Goal: Task Accomplishment & Management: Complete application form

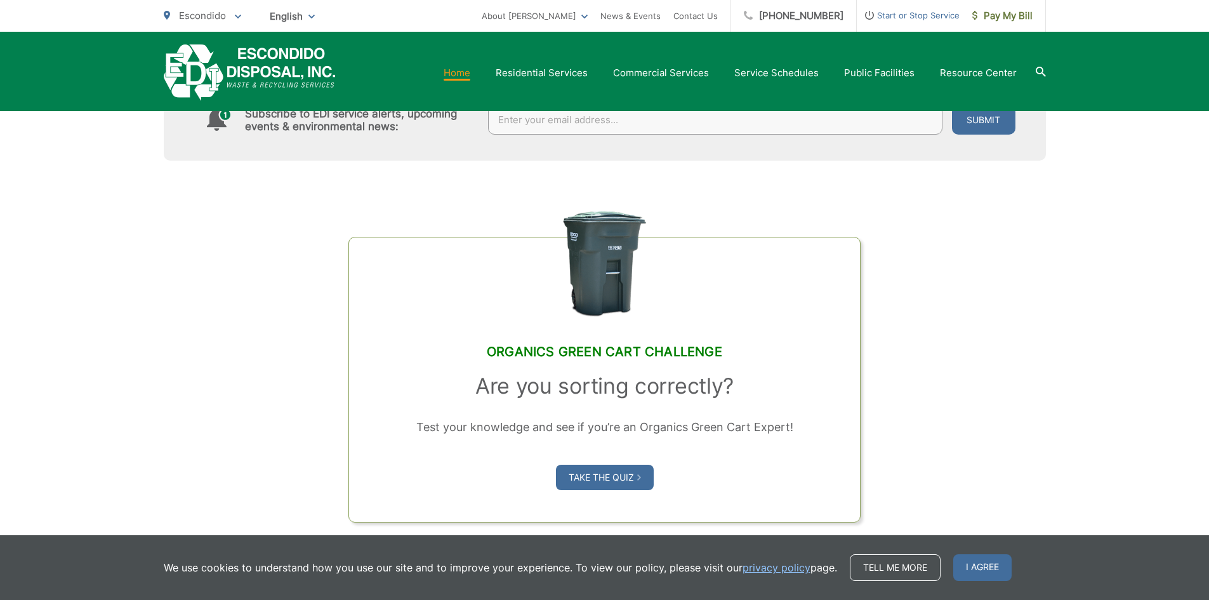
scroll to position [889, 0]
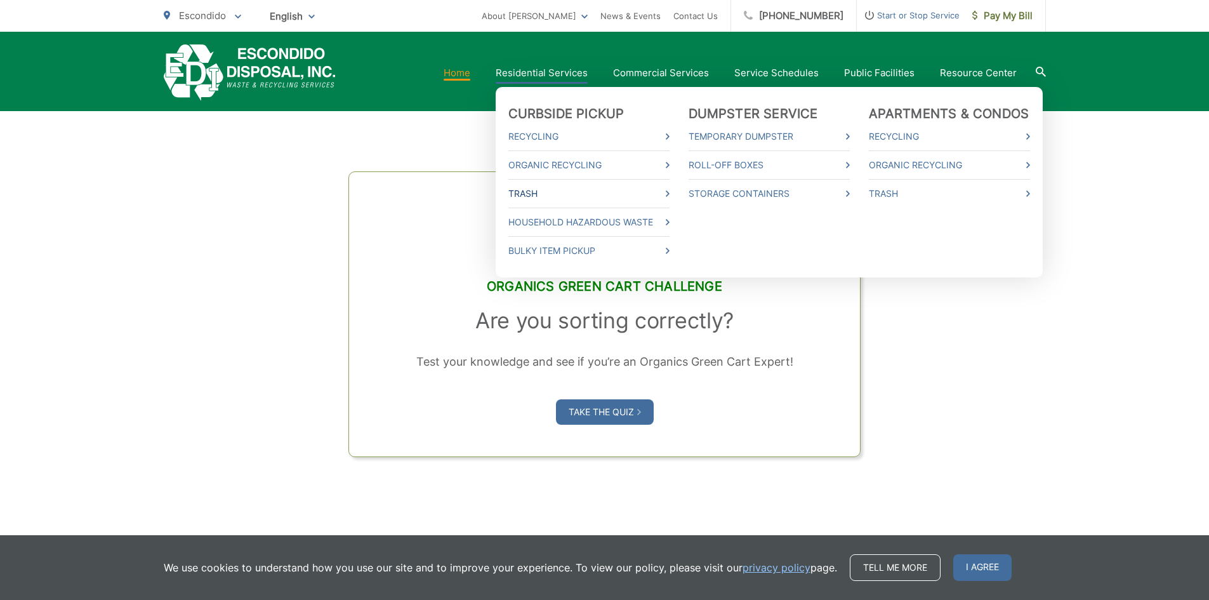
click at [670, 196] on link "Trash" at bounding box center [589, 193] width 161 height 15
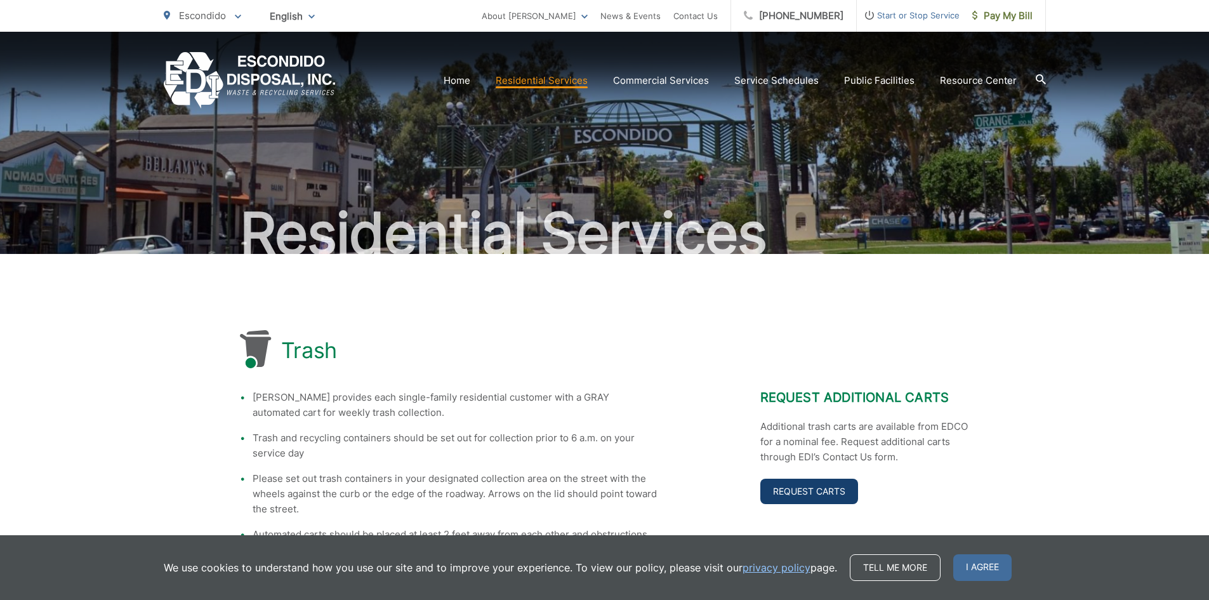
click at [836, 499] on link "Request Carts" at bounding box center [810, 491] width 98 height 25
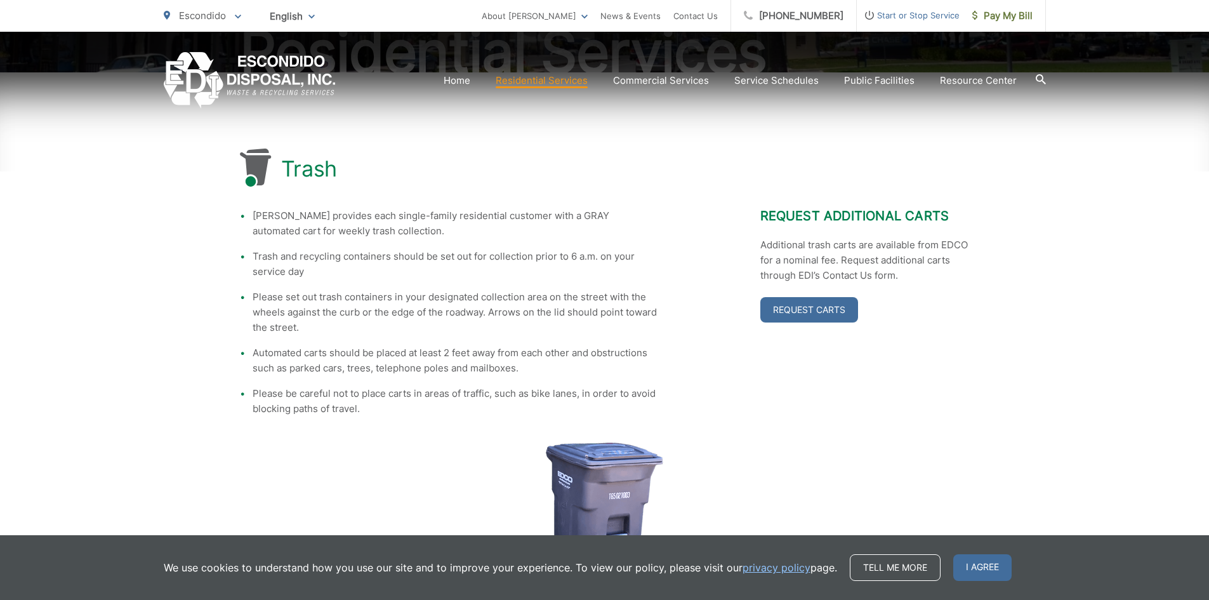
scroll to position [311, 0]
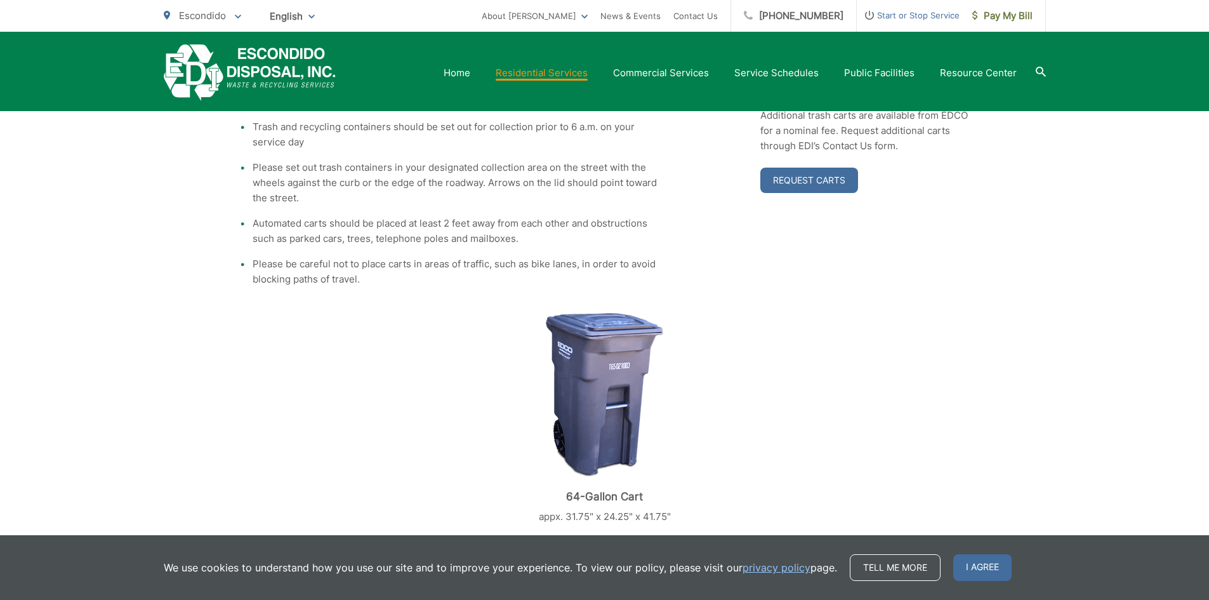
click at [578, 378] on img at bounding box center [604, 394] width 117 height 165
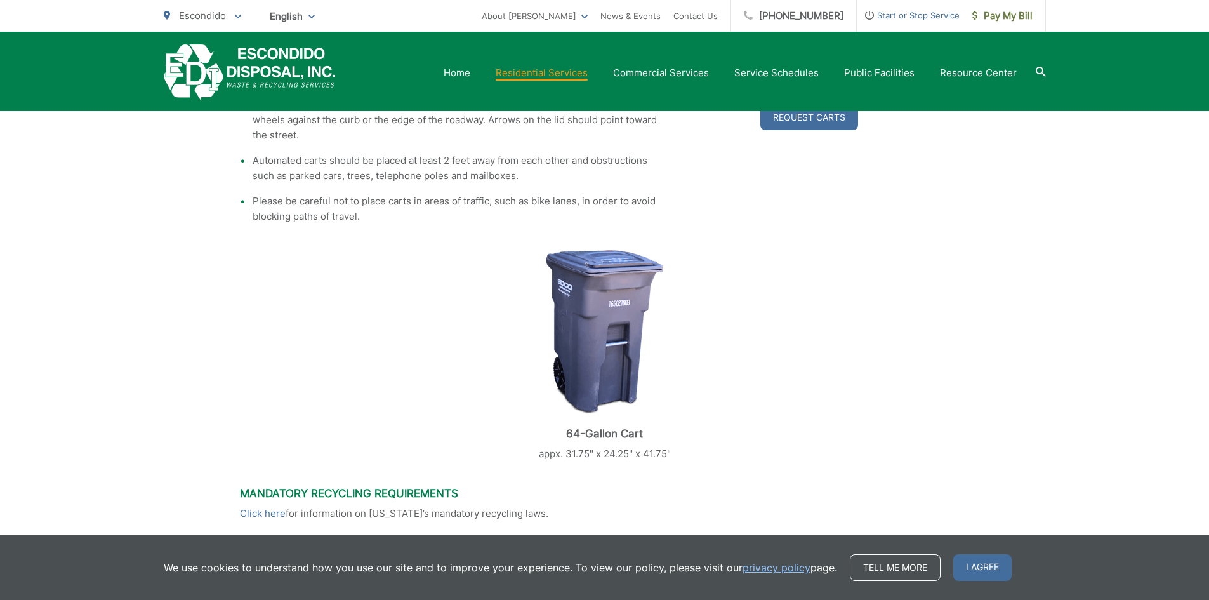
scroll to position [565, 0]
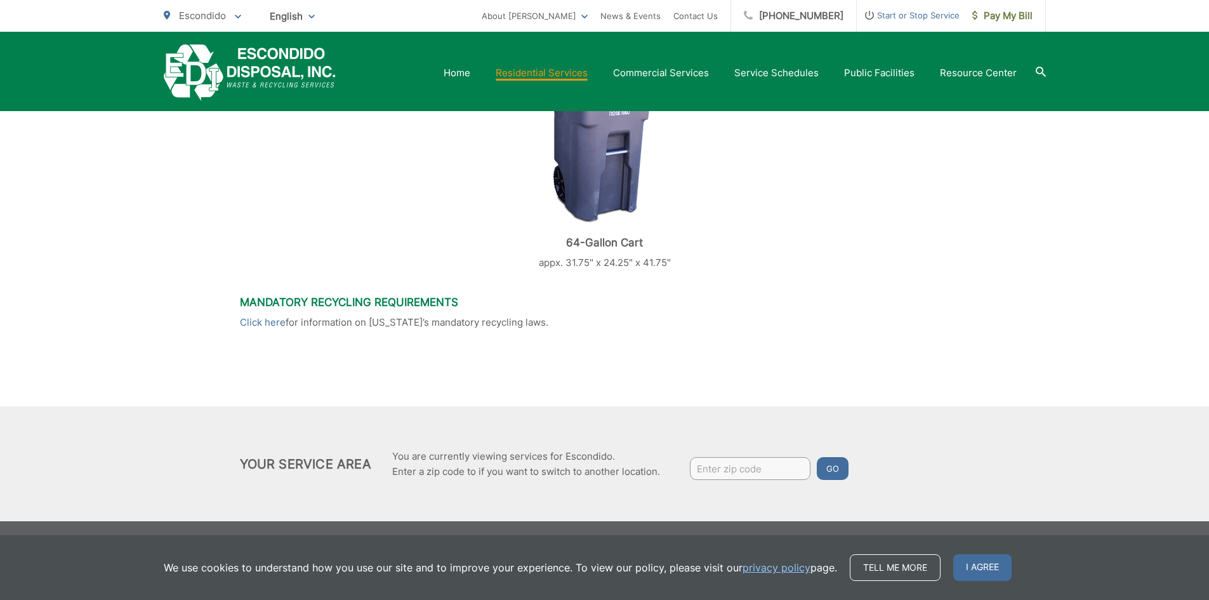
click at [295, 298] on h3 "Mandatory Recycling Requirements" at bounding box center [605, 302] width 730 height 13
click at [256, 321] on link "Click here" at bounding box center [263, 322] width 46 height 15
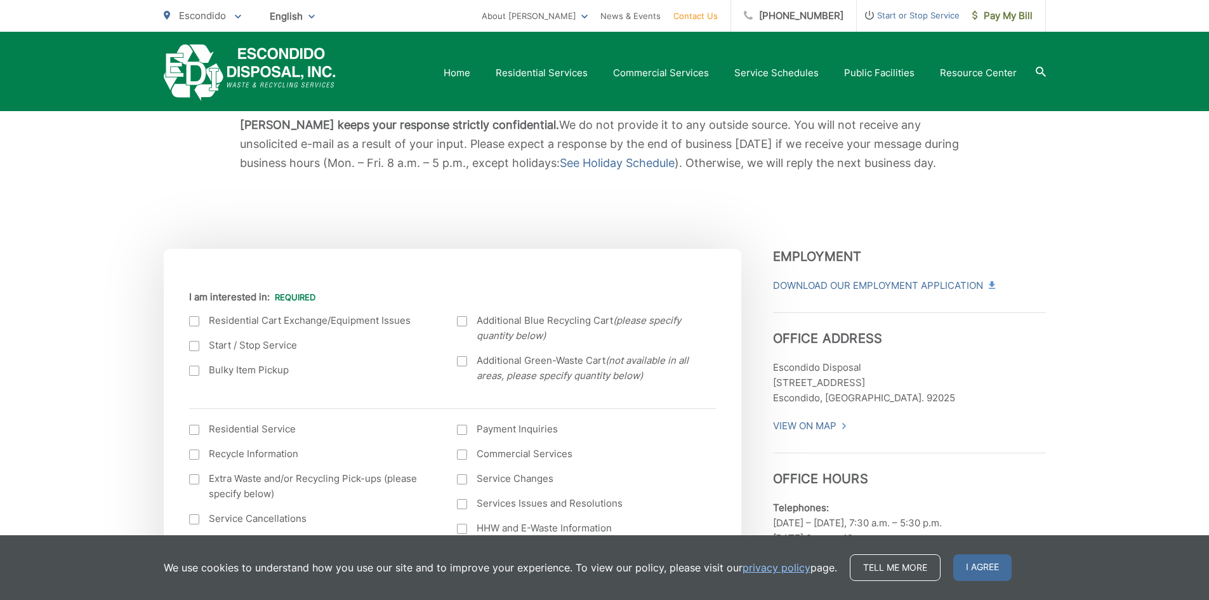
scroll to position [63, 0]
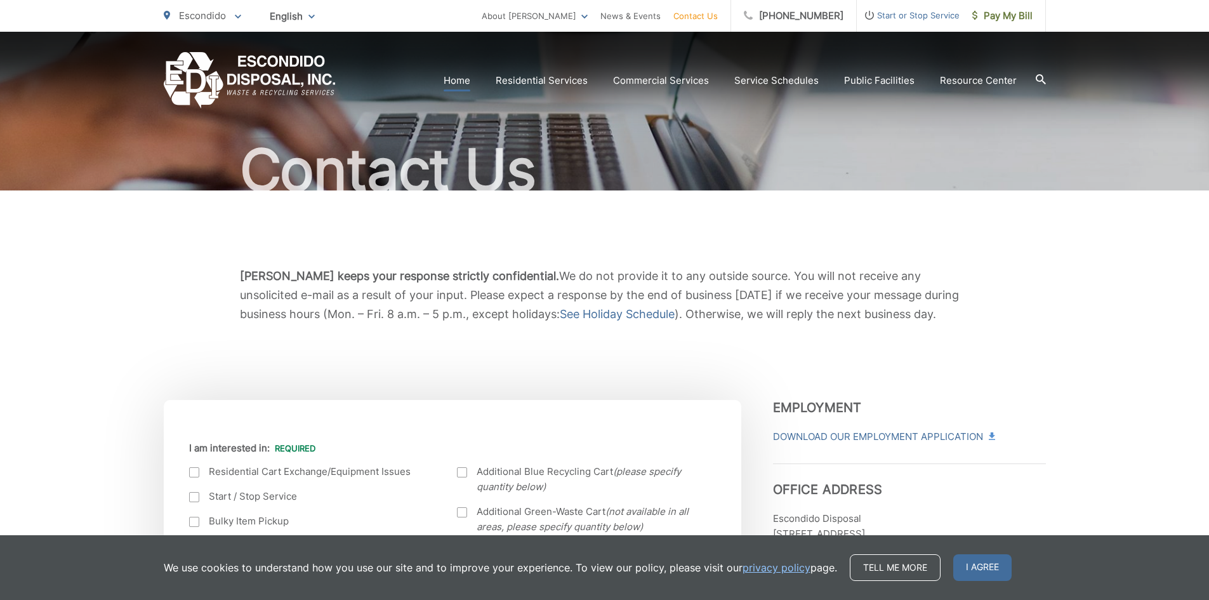
click at [465, 76] on link "Home" at bounding box center [457, 80] width 27 height 15
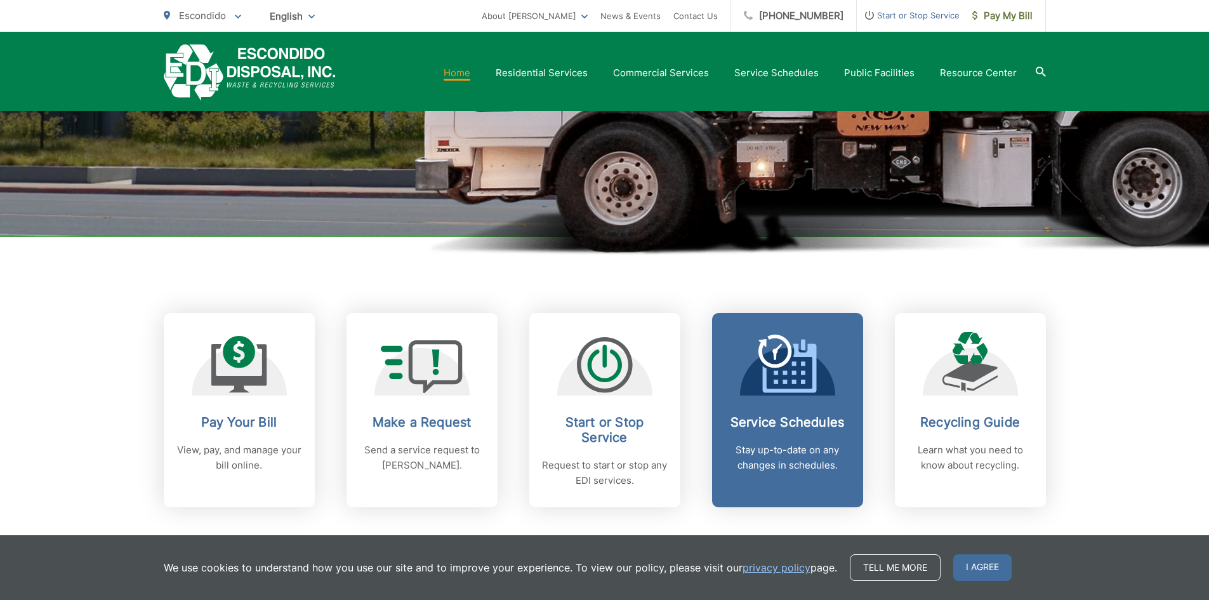
scroll to position [317, 0]
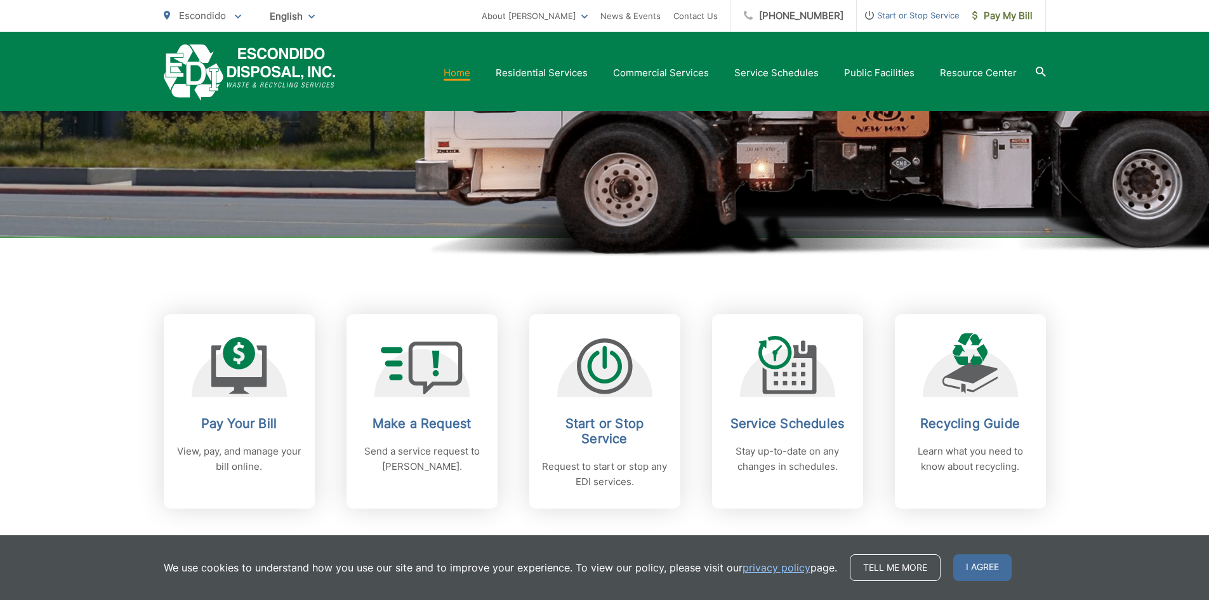
click at [1039, 72] on icon at bounding box center [1041, 72] width 10 height 10
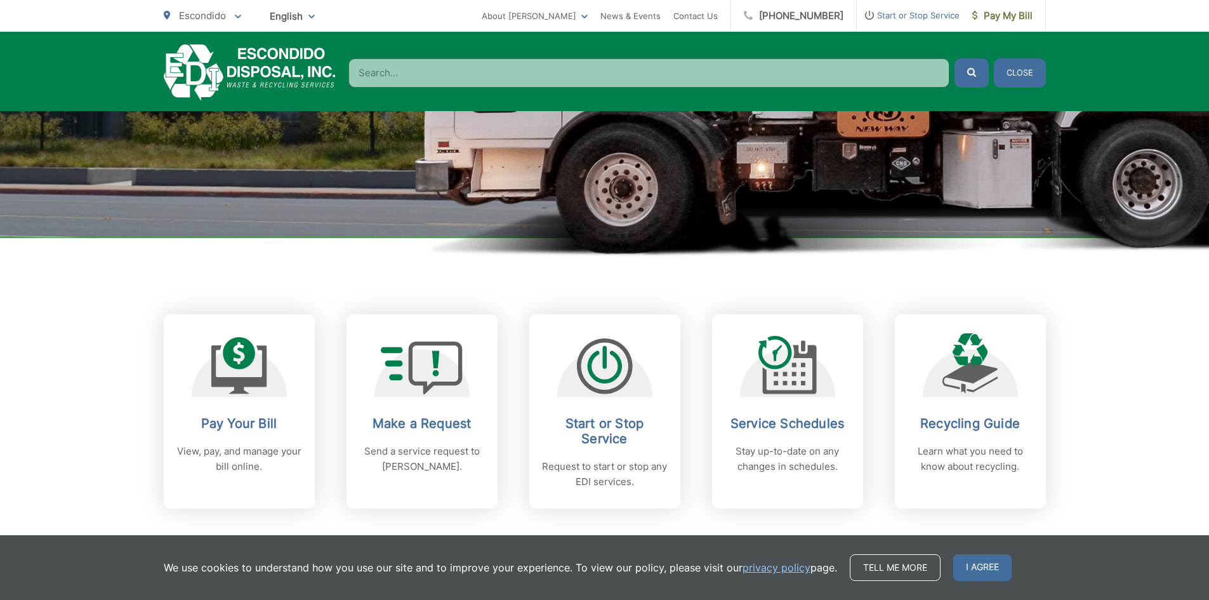
click at [571, 60] on input "Search" at bounding box center [649, 72] width 601 height 29
drag, startPoint x: 571, startPoint y: 60, endPoint x: 571, endPoint y: 74, distance: 14.0
click at [571, 60] on input "Search" at bounding box center [649, 72] width 601 height 29
click at [571, 75] on input "Search" at bounding box center [649, 72] width 601 height 29
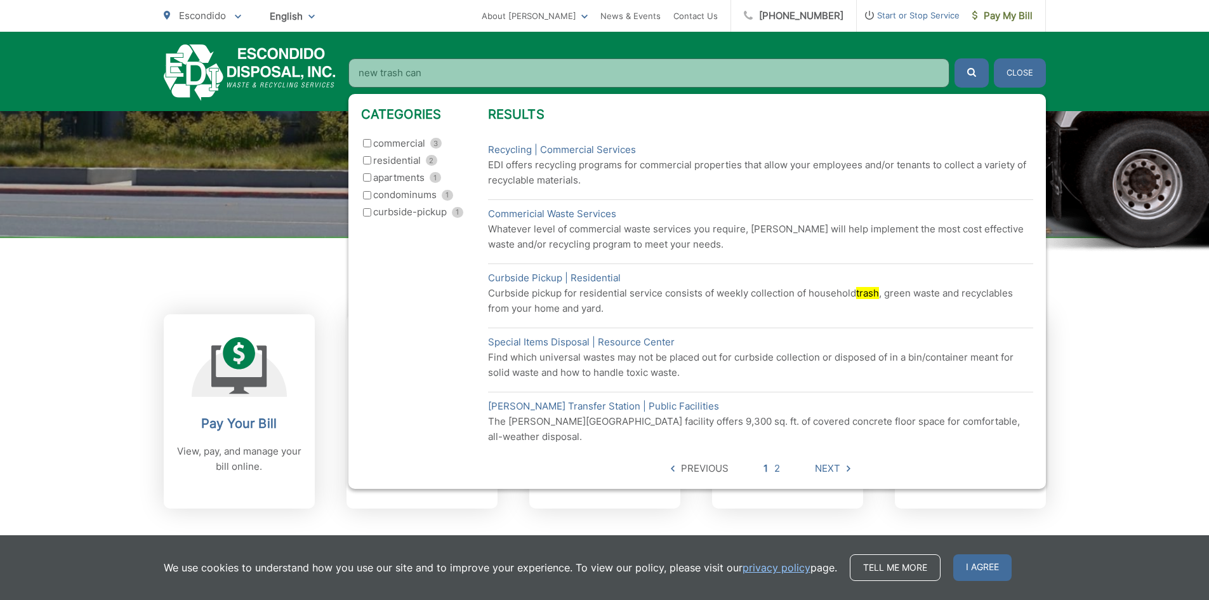
type input "new trash can"
click at [955, 58] on button "submit" at bounding box center [972, 72] width 34 height 29
click at [368, 161] on input "residential 2" at bounding box center [367, 160] width 8 height 8
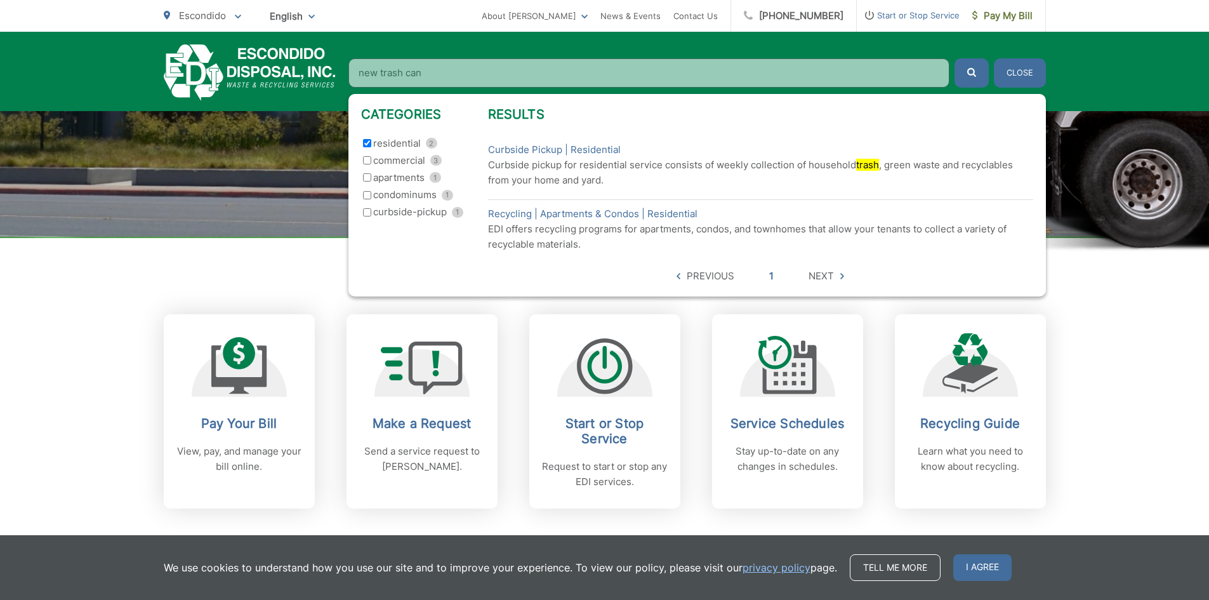
click at [834, 275] on span "Next" at bounding box center [827, 276] width 36 height 15
click at [839, 272] on span "Next" at bounding box center [827, 276] width 36 height 15
click at [820, 274] on span "Next" at bounding box center [821, 276] width 25 height 15
click at [242, 277] on div "Pay Your Bill View, pay, and manage your bill online. Make a Request Send a ser…" at bounding box center [605, 373] width 883 height 270
click at [1019, 62] on button "Close" at bounding box center [1020, 72] width 52 height 29
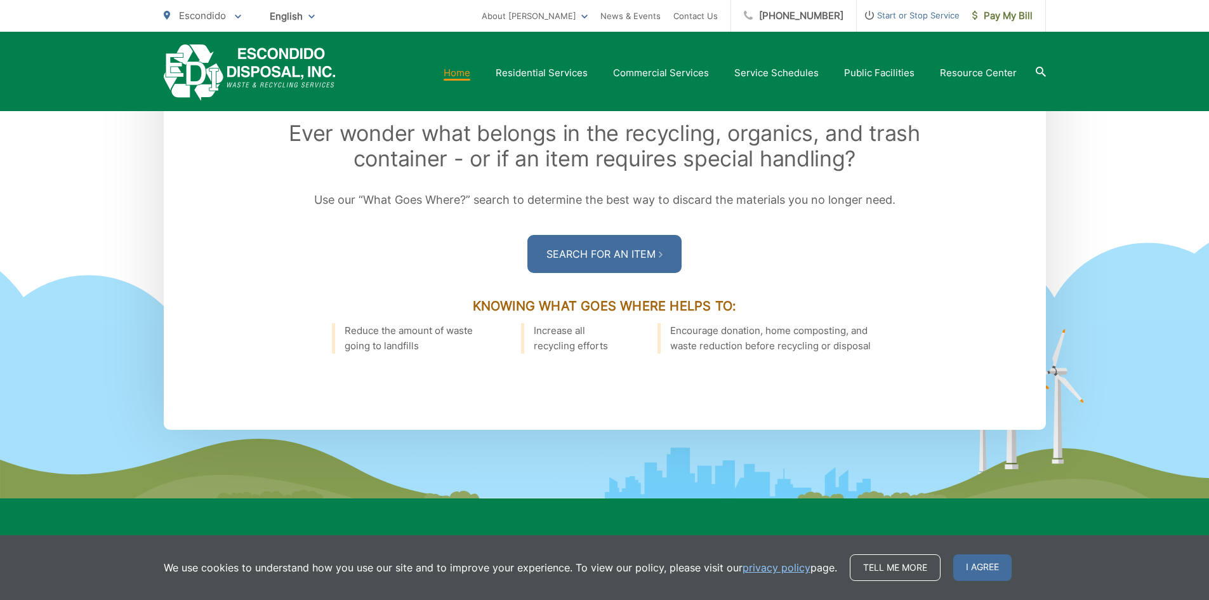
scroll to position [1651, 0]
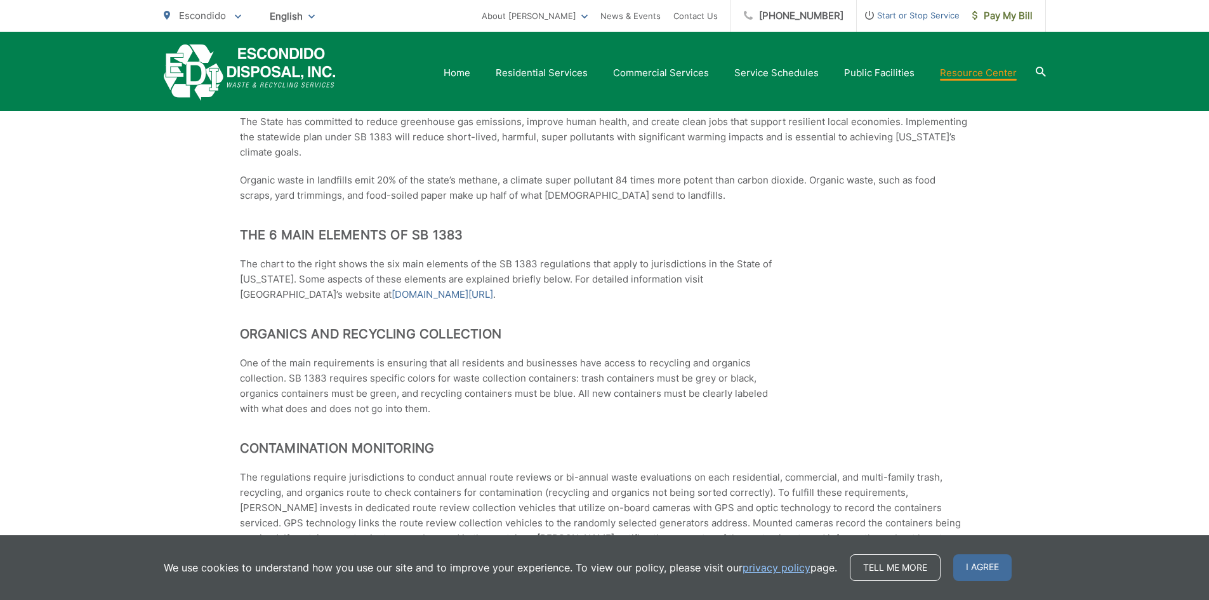
scroll to position [444, 0]
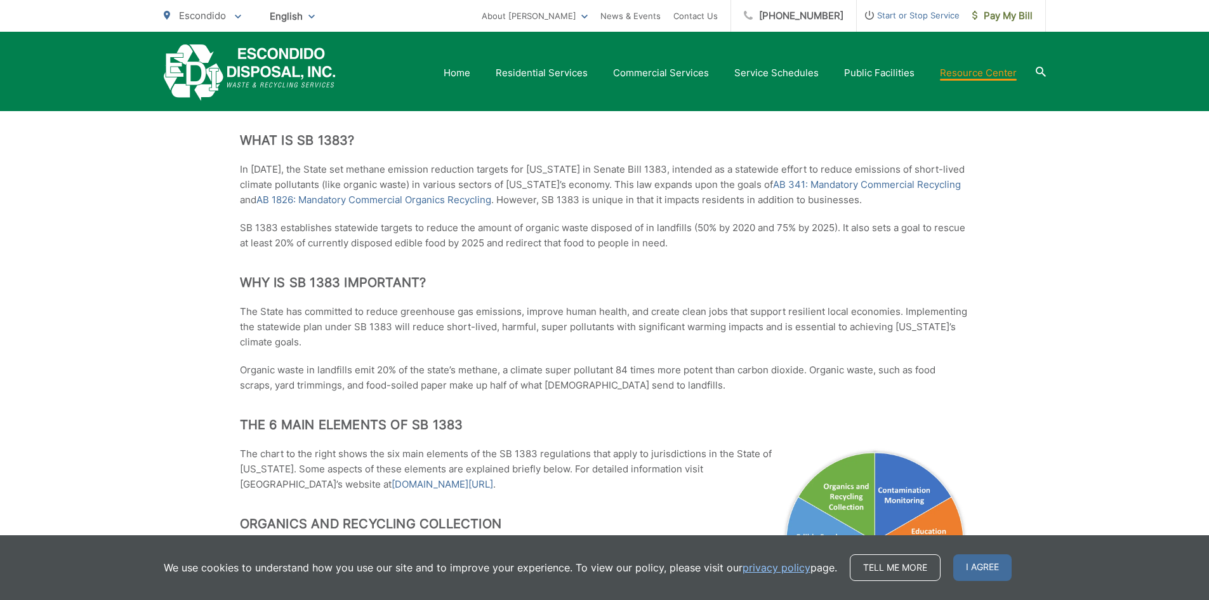
scroll to position [127, 0]
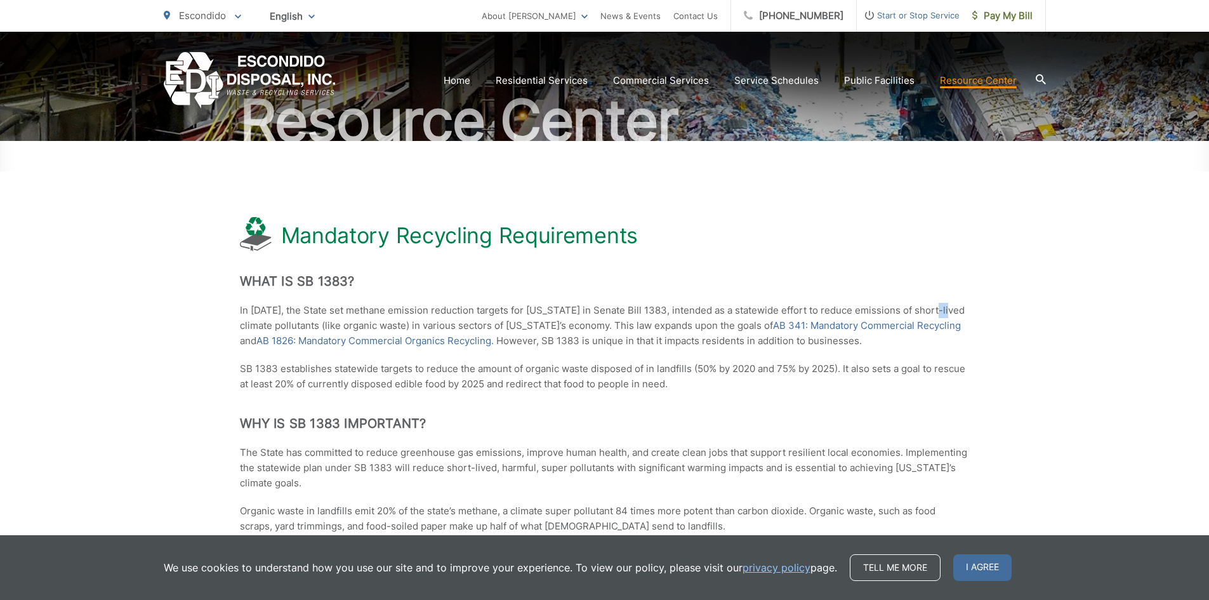
scroll to position [0, 0]
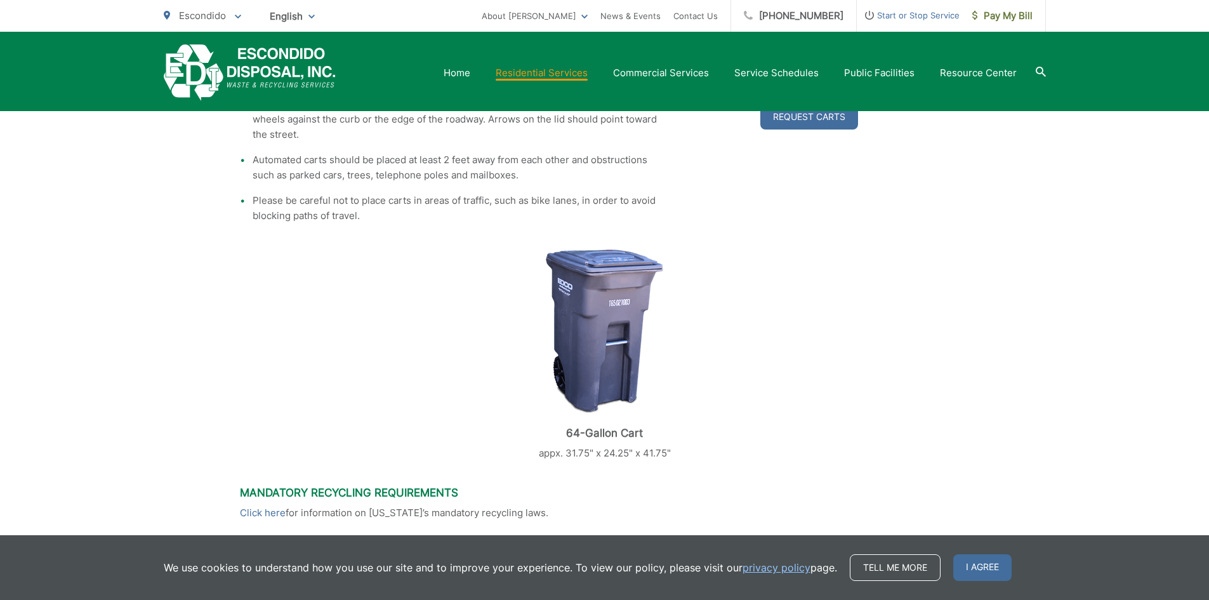
scroll to position [184, 0]
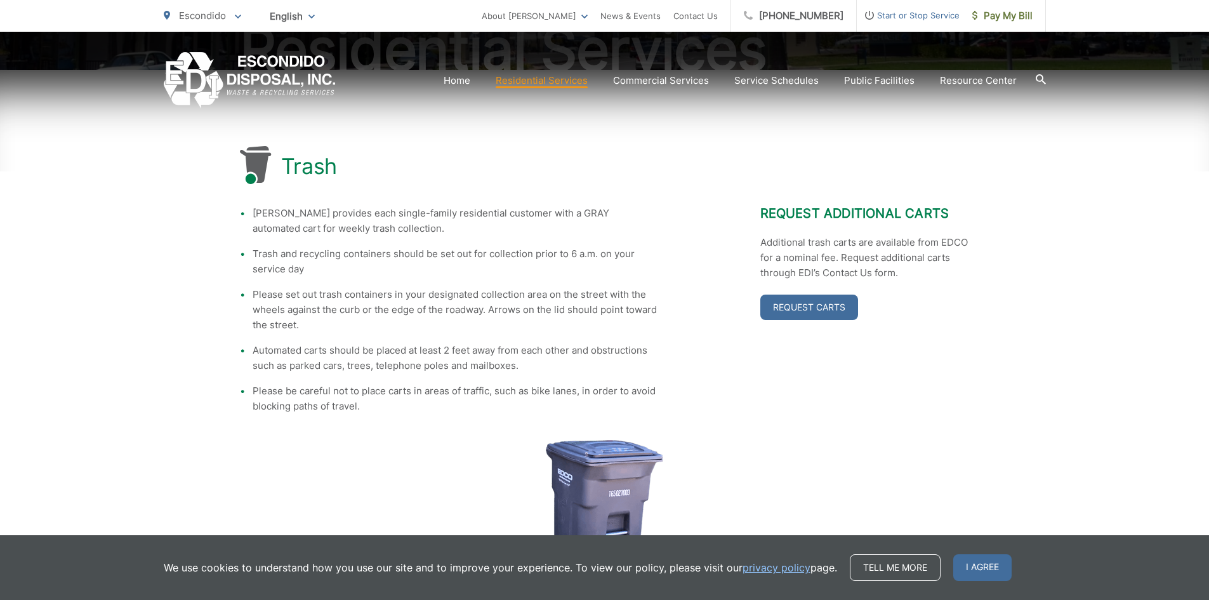
click at [911, 410] on div "Request Additional Carts Additional trash carts are available from EDCO for a n…" at bounding box center [866, 310] width 210 height 208
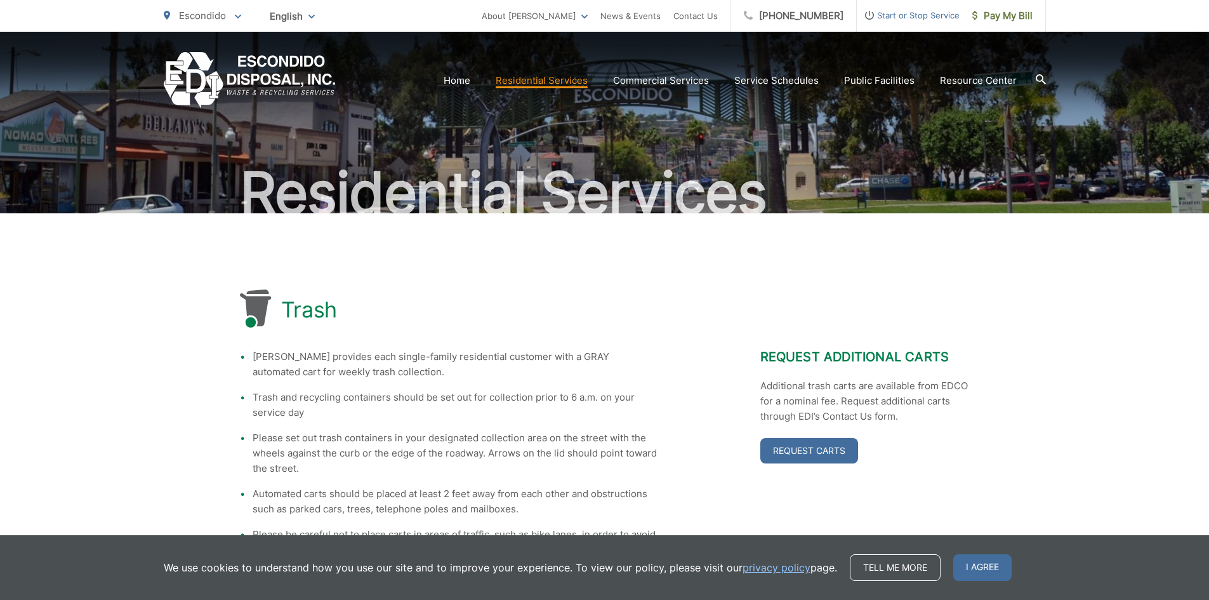
scroll to position [63, 0]
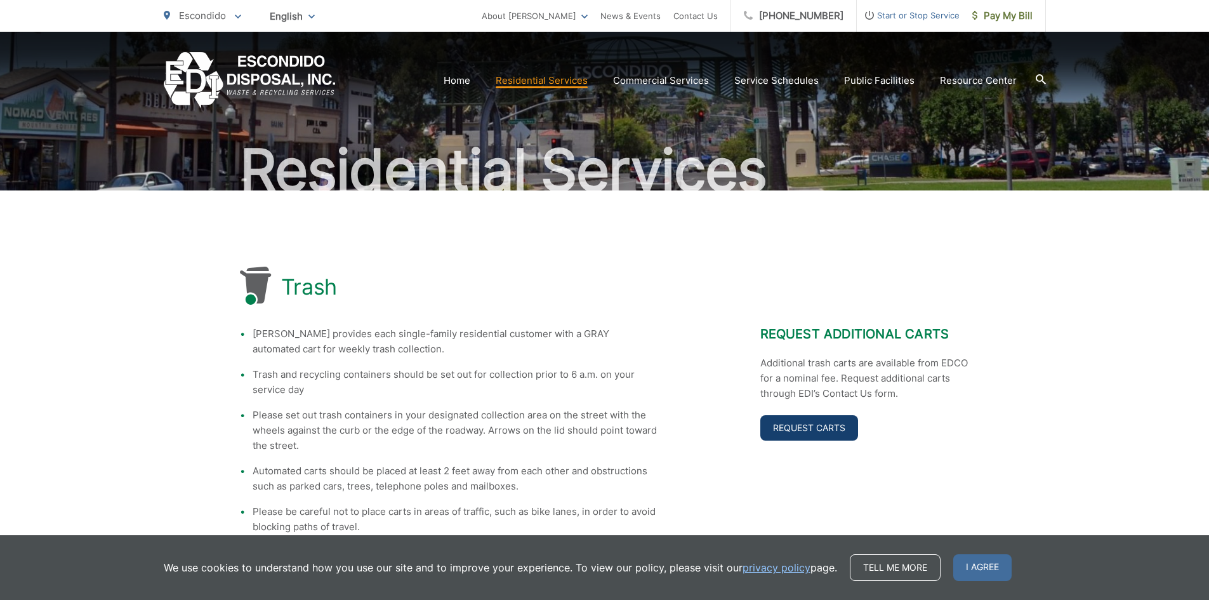
click at [800, 425] on link "Request Carts" at bounding box center [810, 427] width 98 height 25
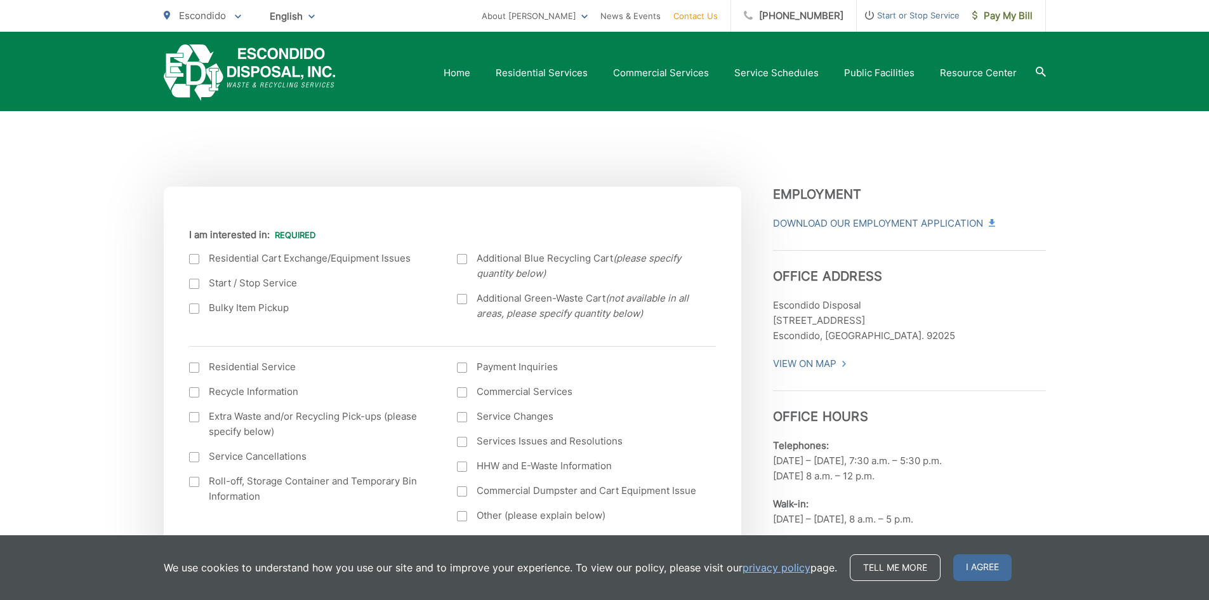
scroll to position [254, 0]
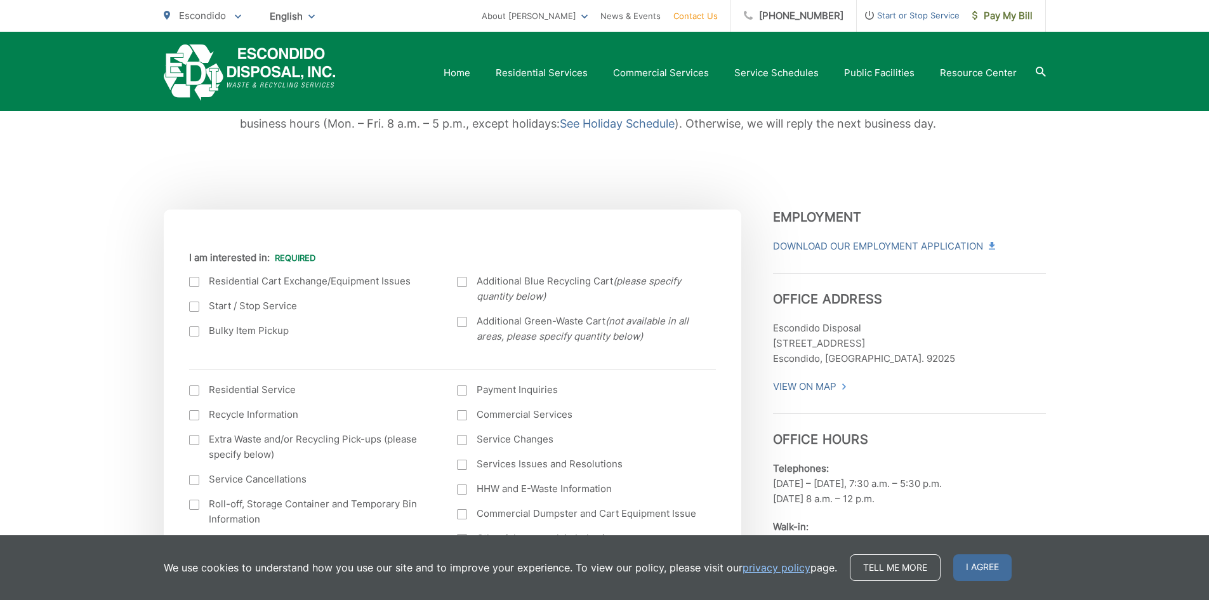
click at [194, 283] on div at bounding box center [194, 282] width 10 height 10
click at [0, 0] on input "I am interested in:" at bounding box center [0, 0] width 0 height 0
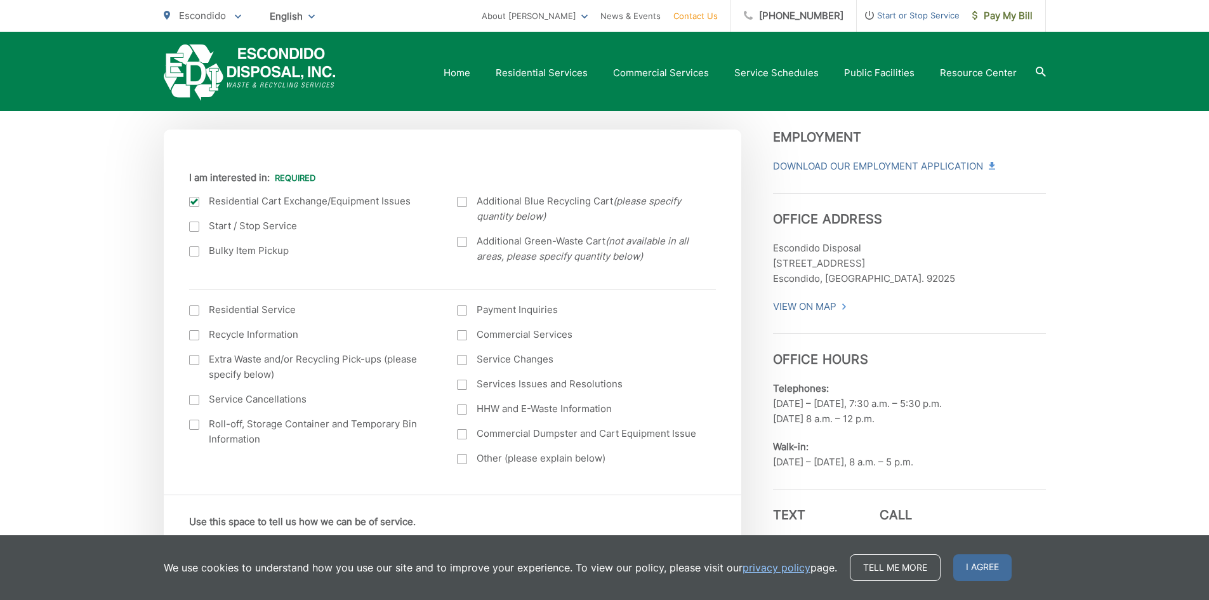
scroll to position [444, 0]
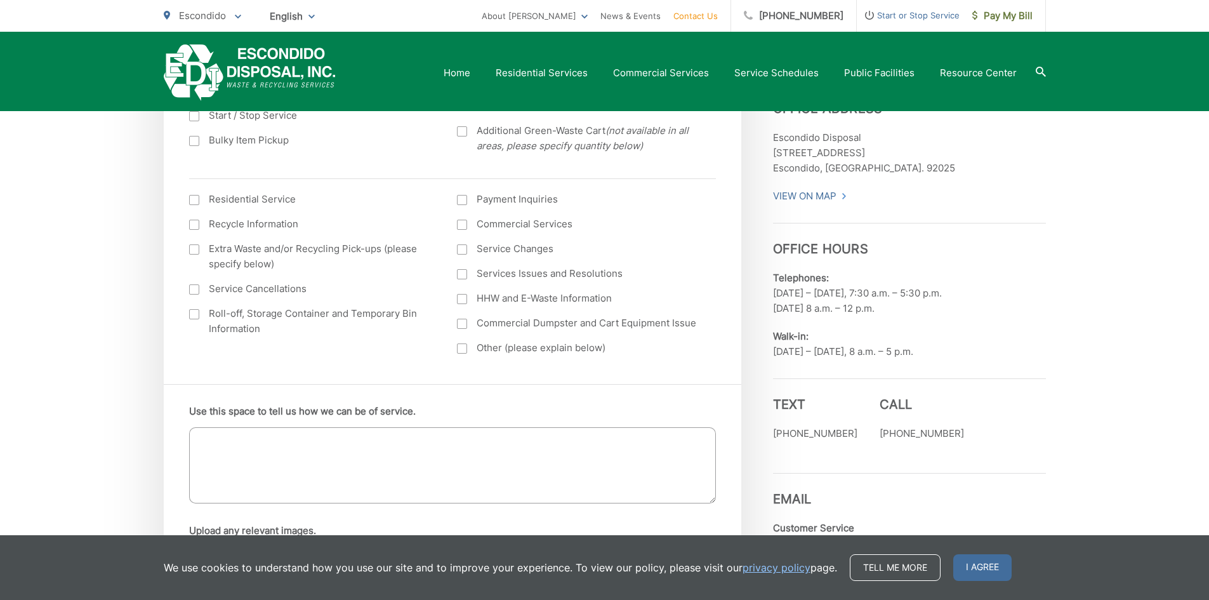
click at [197, 197] on div at bounding box center [194, 200] width 10 height 10
click at [0, 0] on input "I am interested in: (continued) *" at bounding box center [0, 0] width 0 height 0
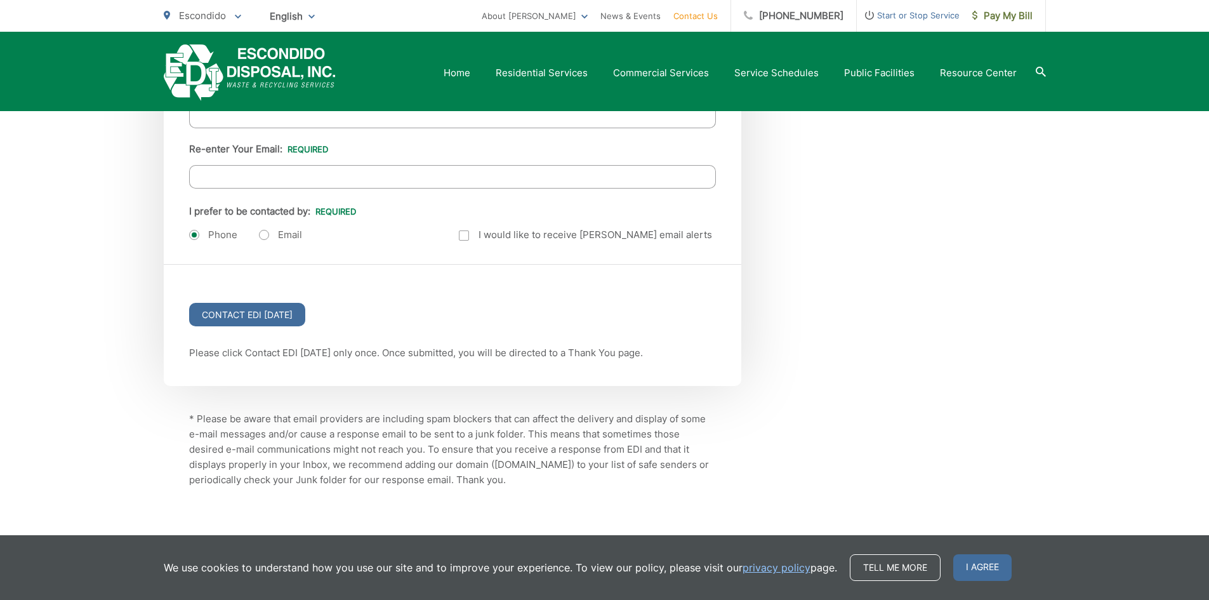
scroll to position [1587, 0]
